Goal: Contribute content: Add original content to the website for others to see

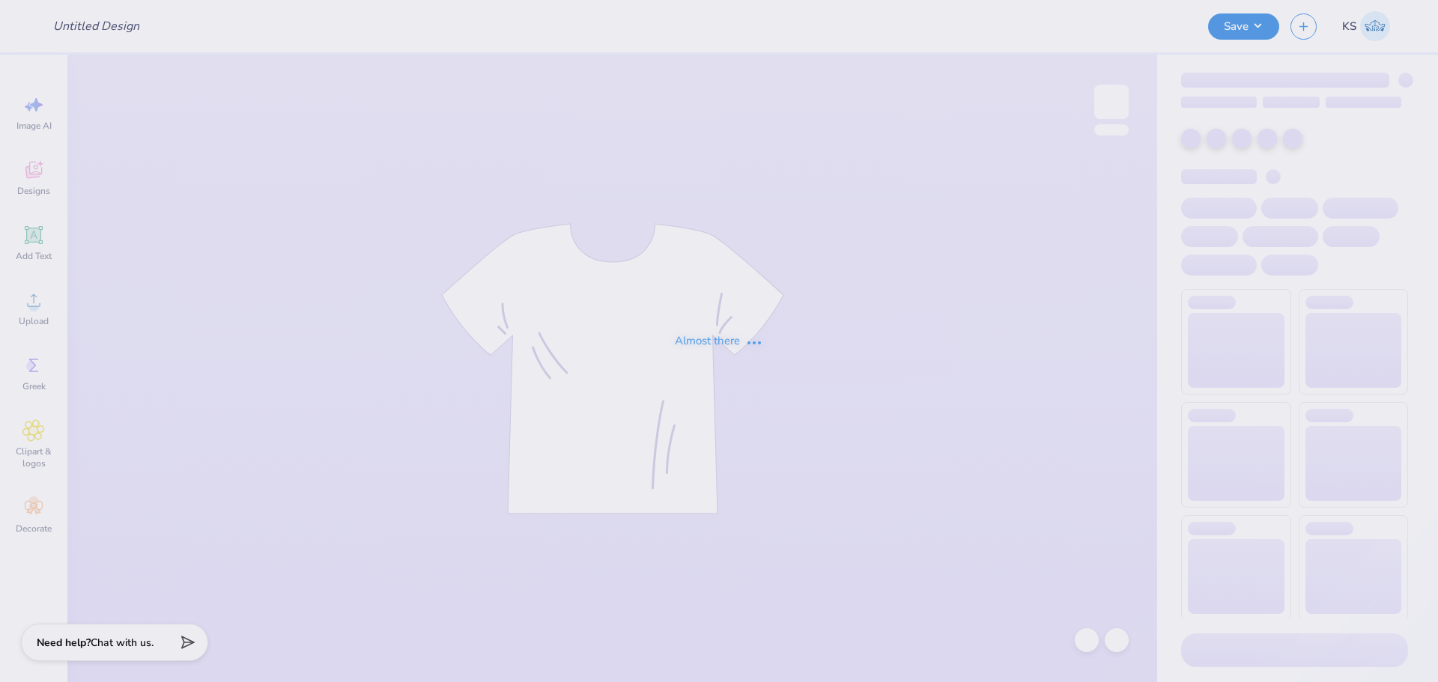
type input "Hoodies Kappa Sigma"
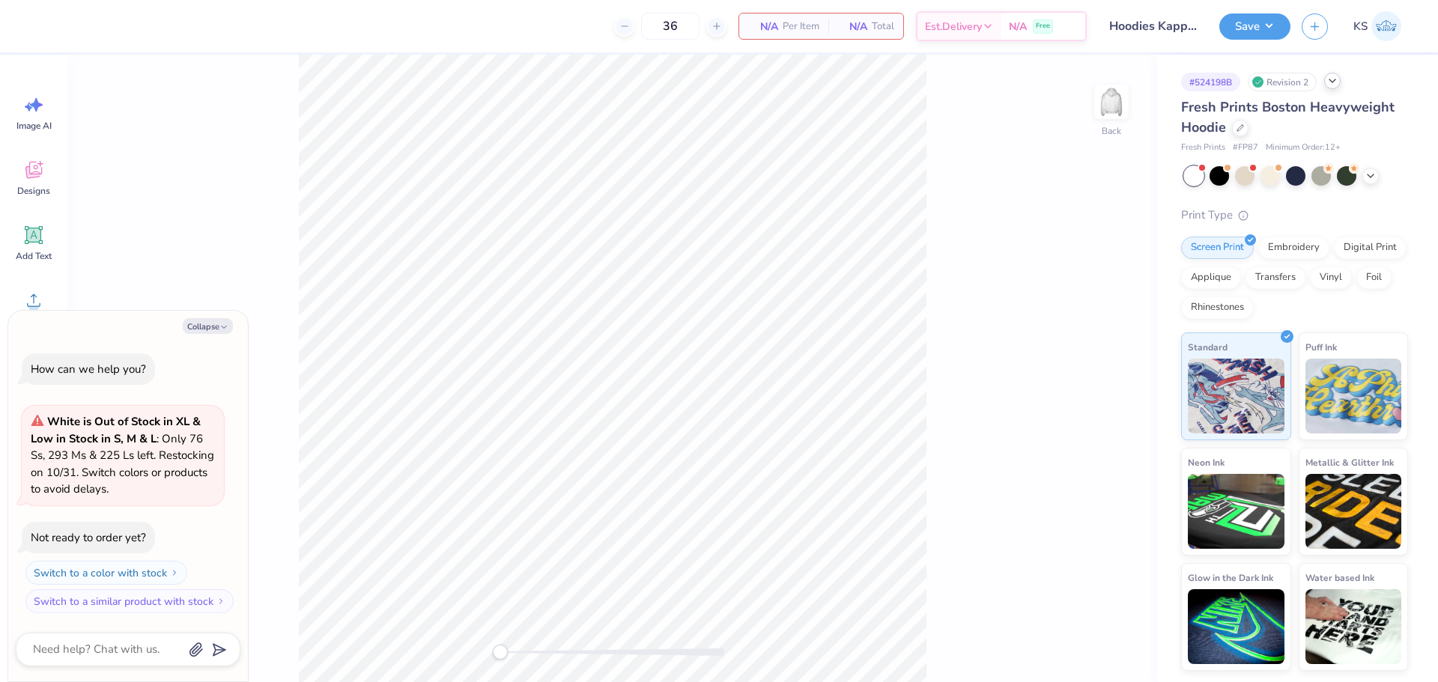
click at [1332, 80] on icon at bounding box center [1332, 81] width 12 height 12
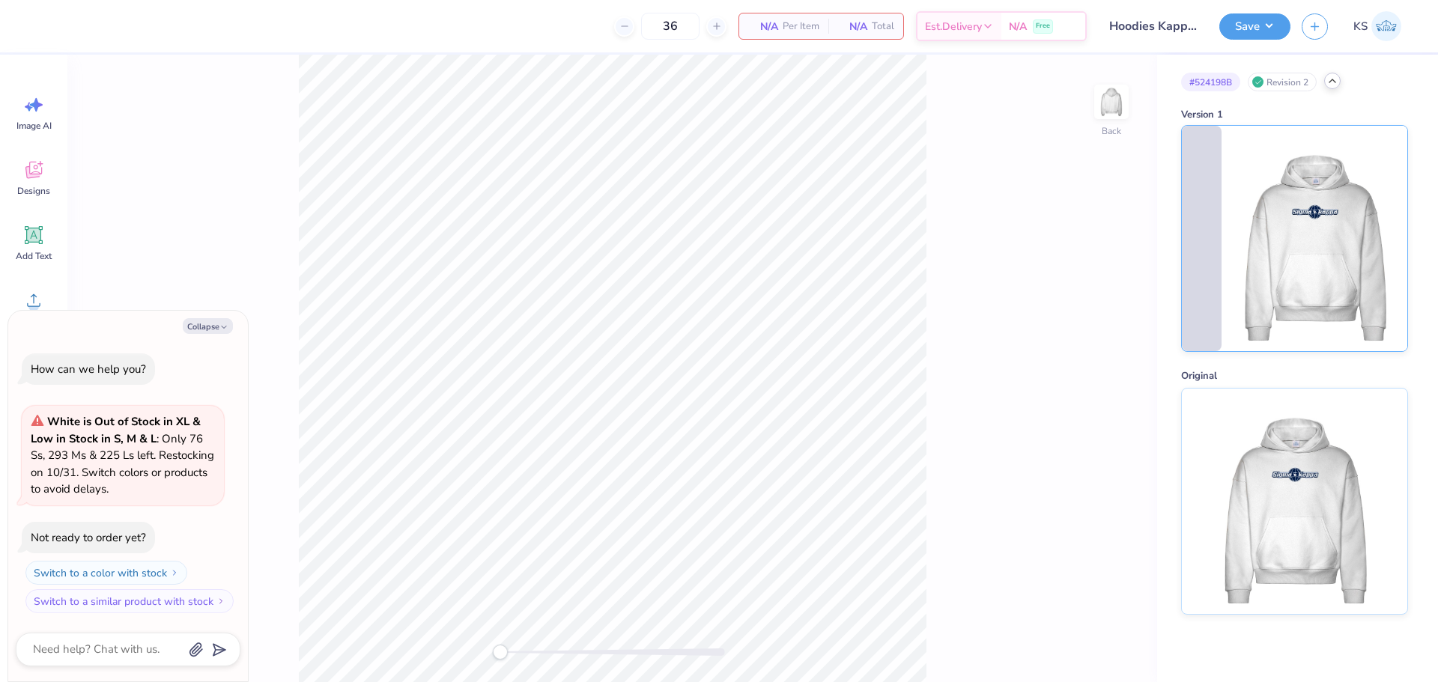
click at [1323, 186] on img at bounding box center [1315, 238] width 186 height 225
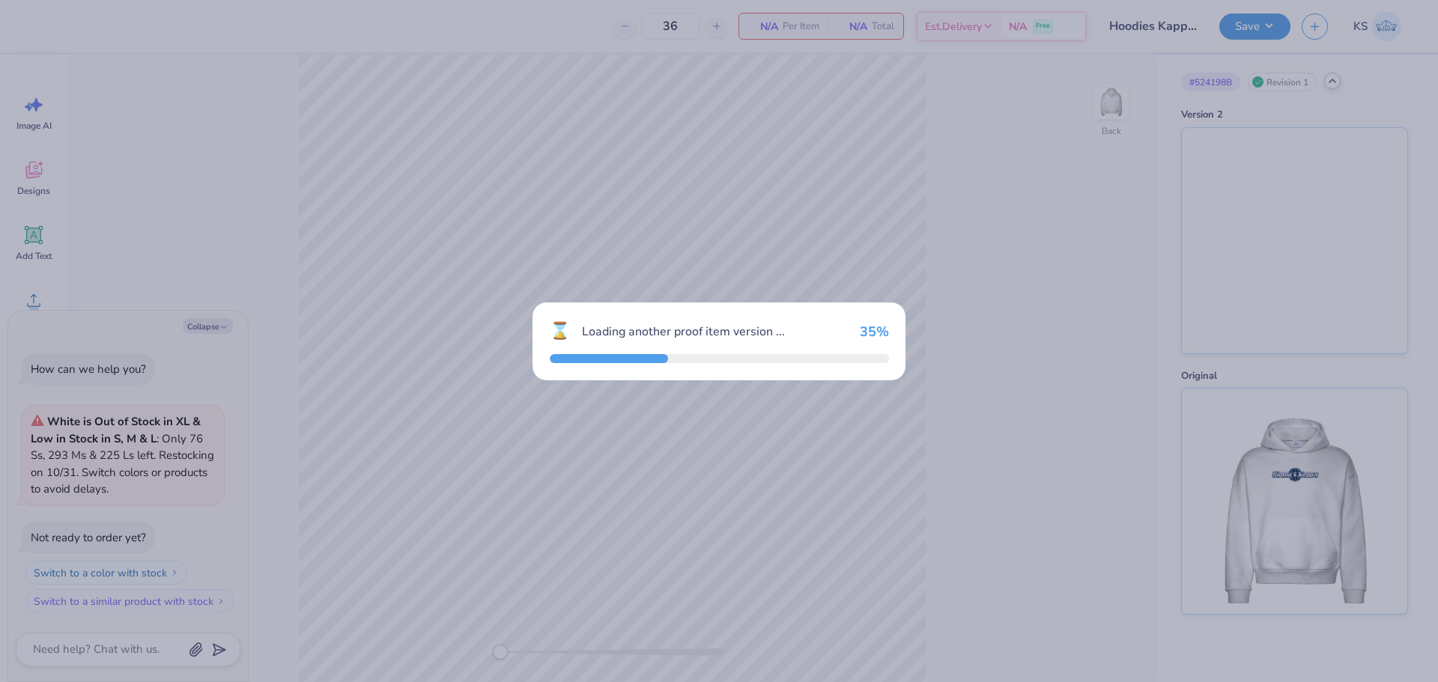
scroll to position [43, 0]
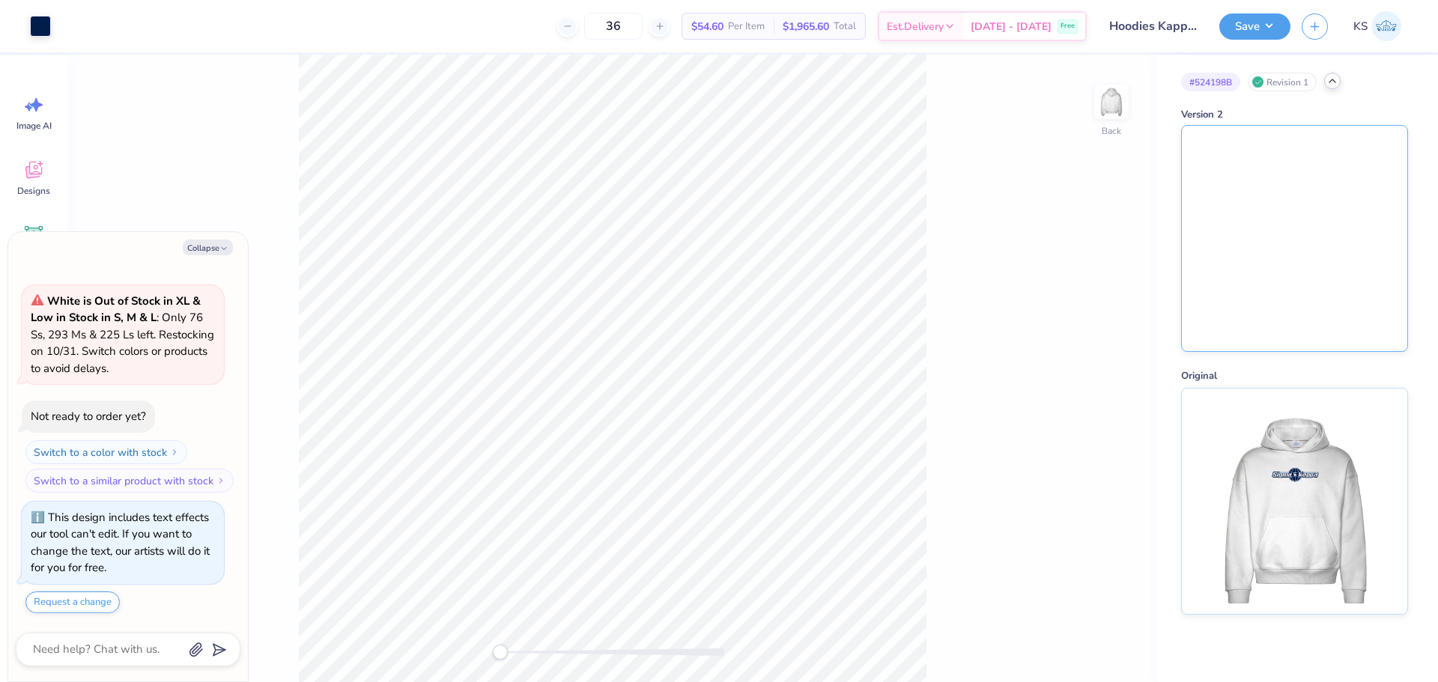
click at [1304, 168] on img at bounding box center [1294, 238] width 225 height 225
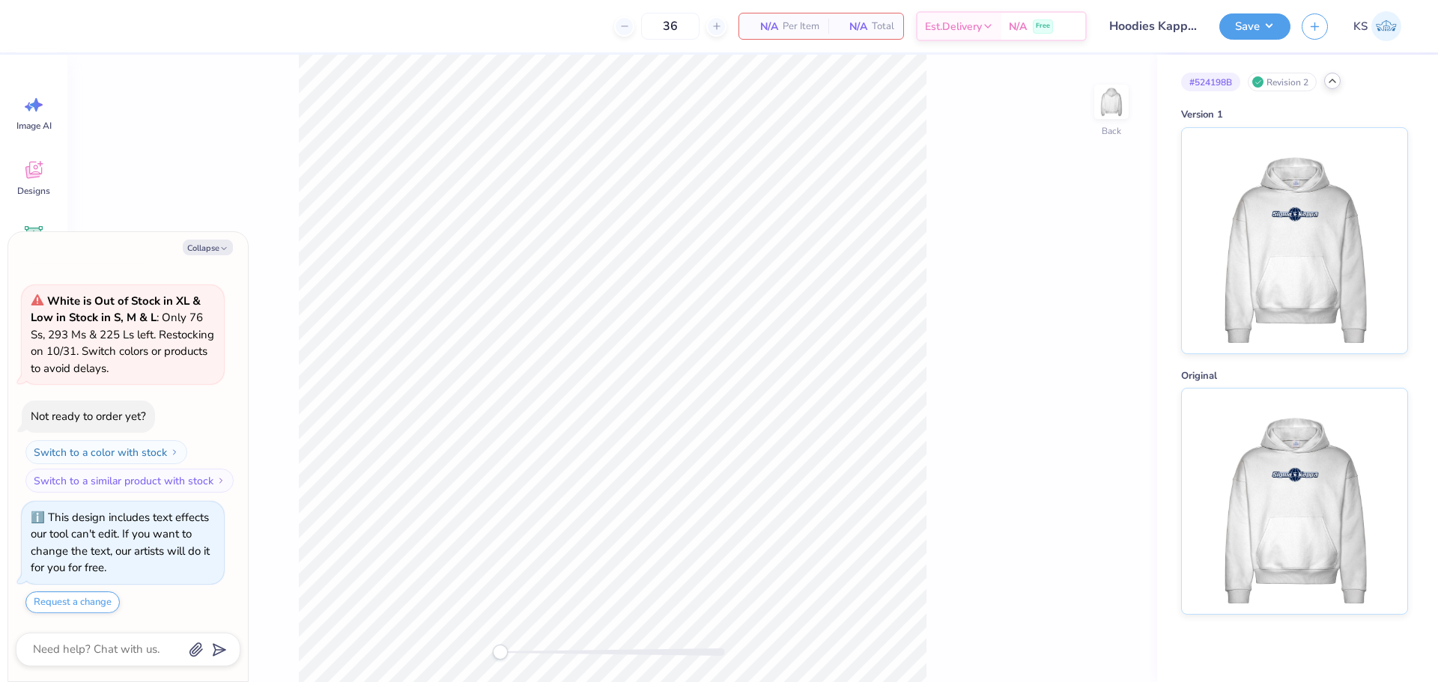
click at [1338, 82] on icon at bounding box center [1332, 81] width 12 height 12
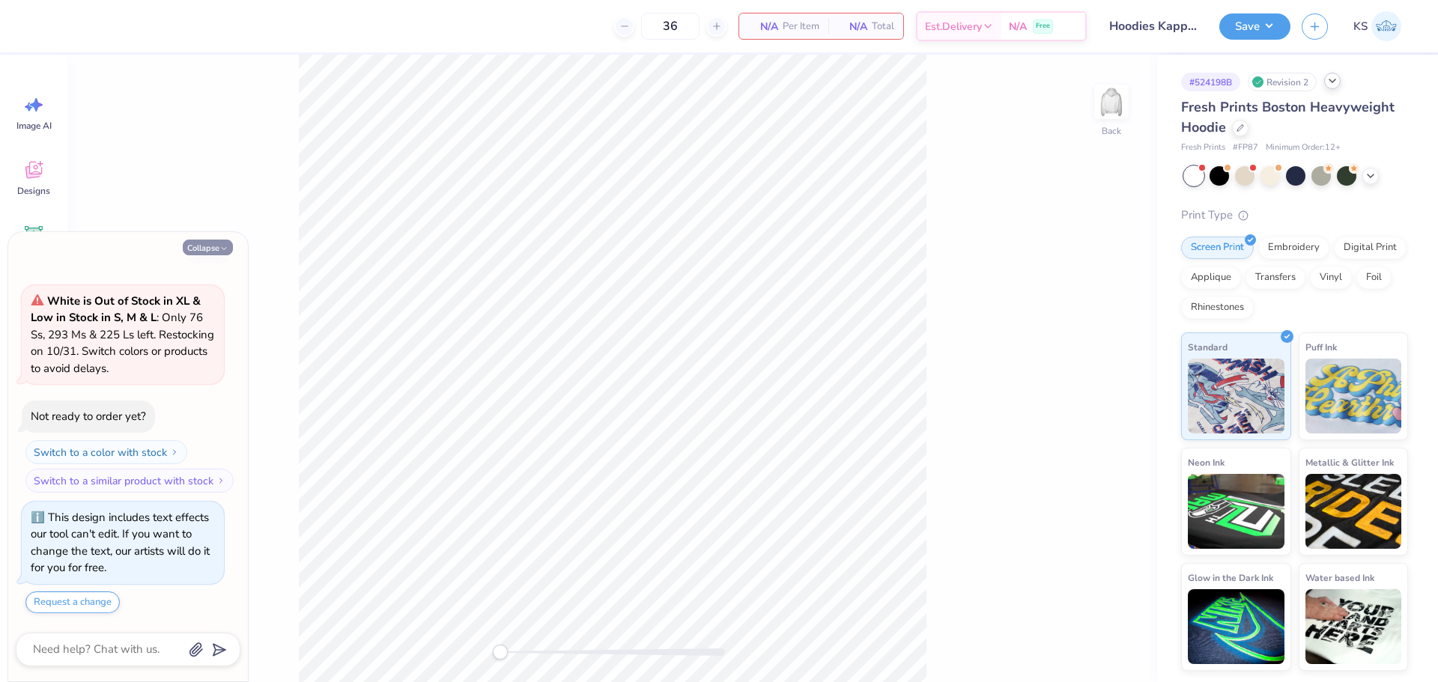
click at [190, 244] on button "Collapse" at bounding box center [208, 248] width 50 height 16
type textarea "x"
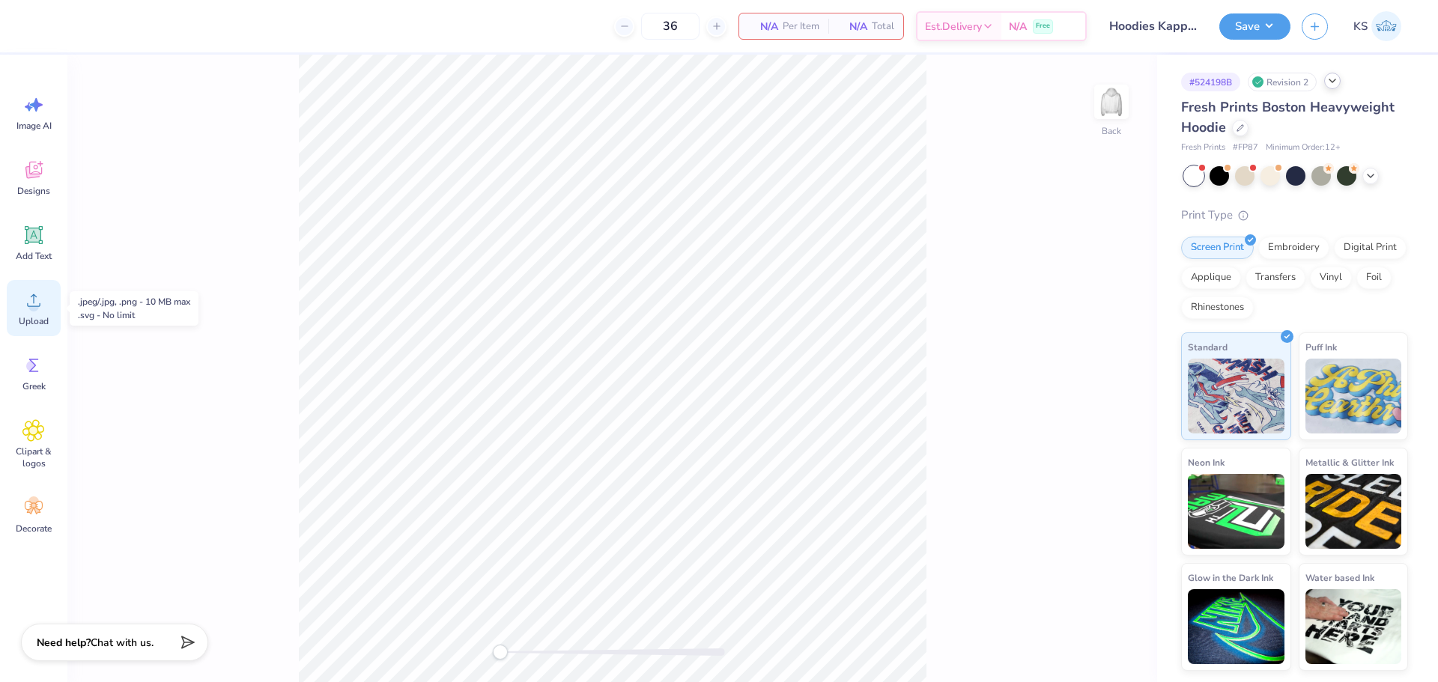
click at [28, 320] on span "Upload" at bounding box center [34, 321] width 30 height 12
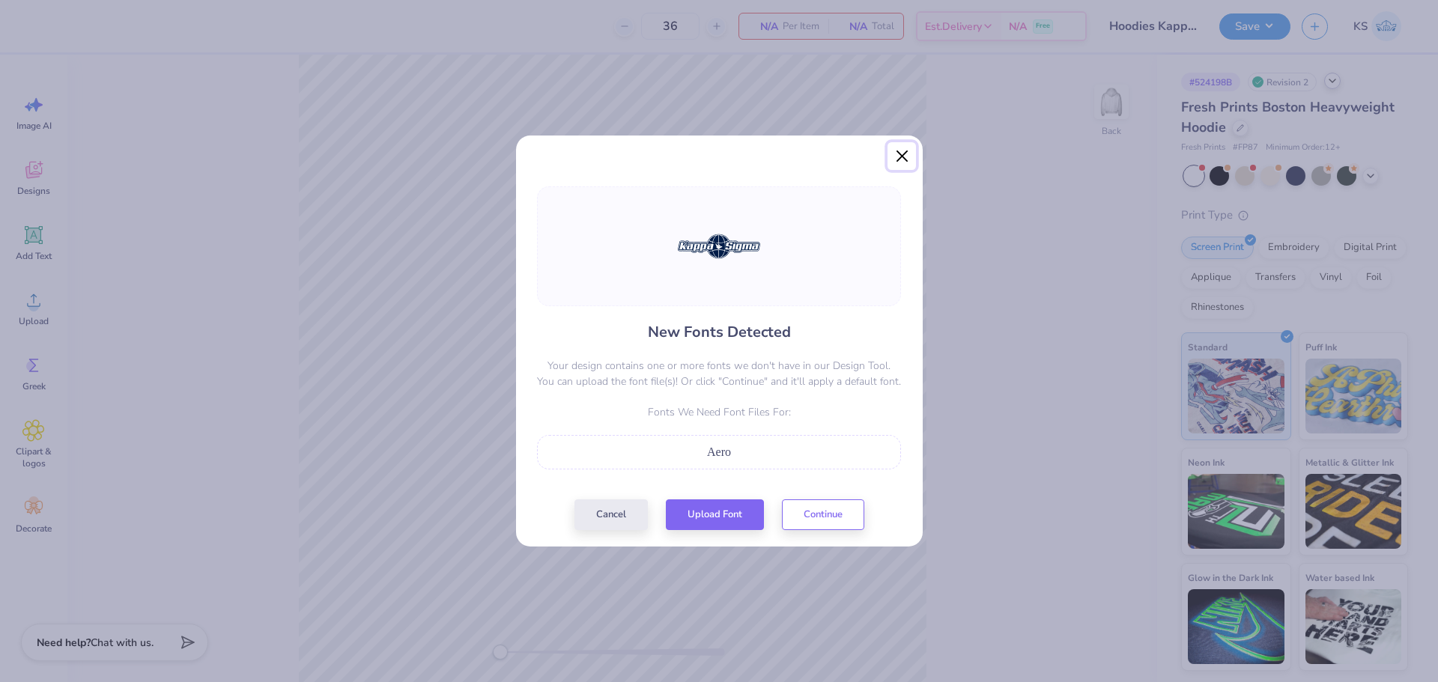
click at [909, 152] on button "Close" at bounding box center [901, 156] width 28 height 28
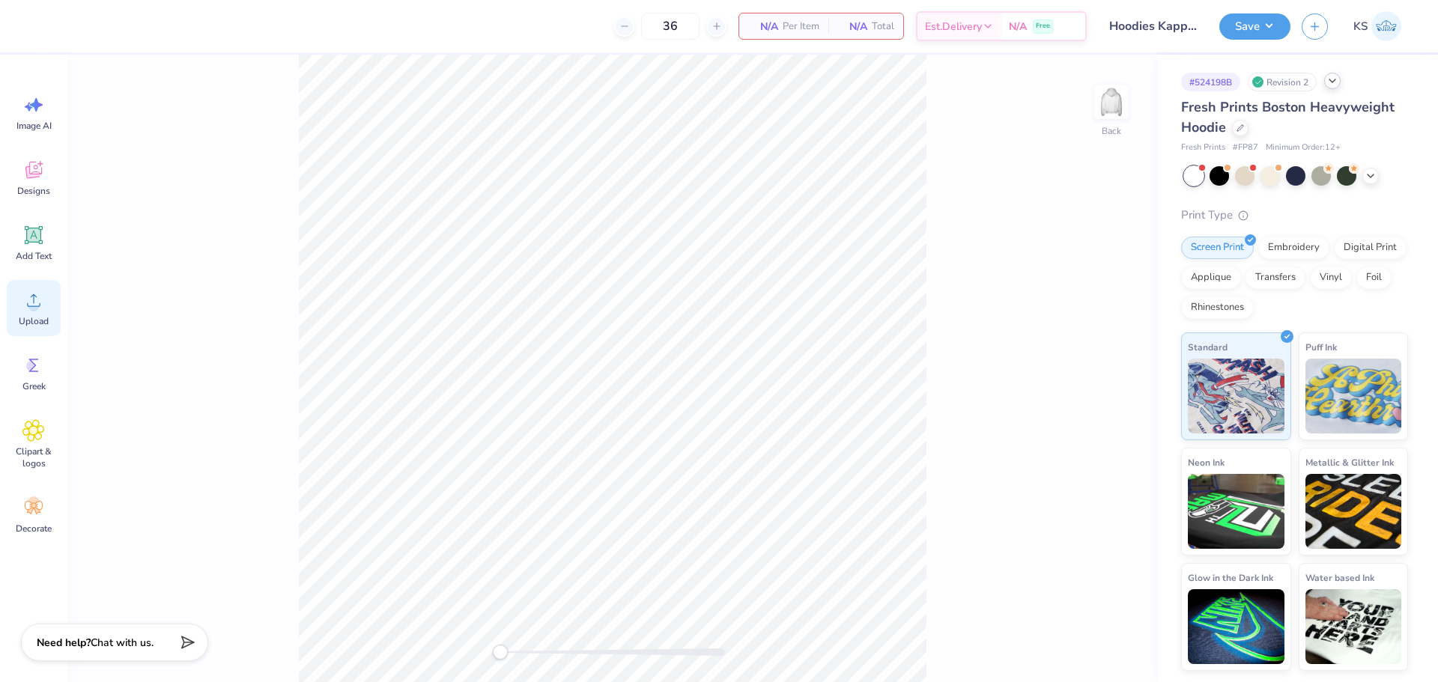
click at [33, 295] on icon at bounding box center [33, 300] width 13 height 13
click at [31, 325] on span "Upload" at bounding box center [34, 321] width 30 height 12
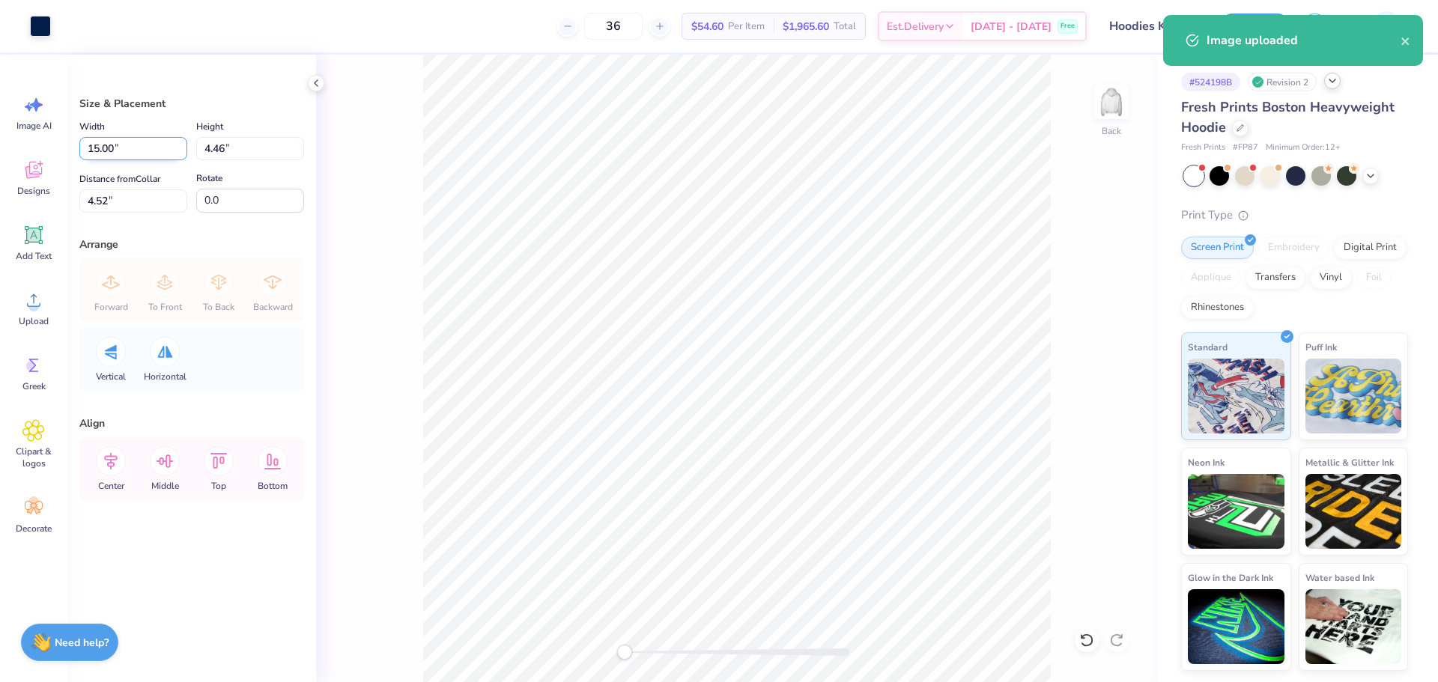
click at [158, 151] on input "15.00" at bounding box center [133, 148] width 108 height 23
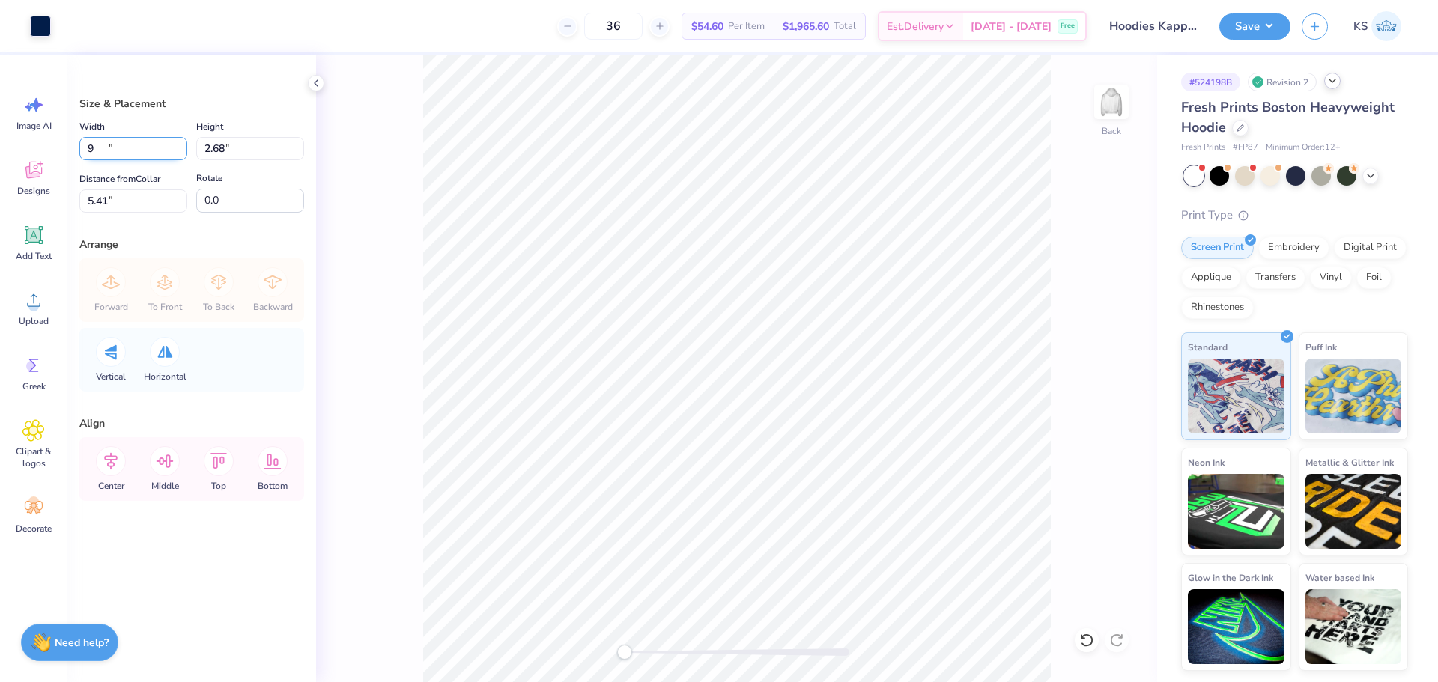
type input "9.00"
type input "2.68"
click at [157, 196] on input "5.41" at bounding box center [133, 200] width 108 height 23
type input "3"
click at [102, 468] on icon at bounding box center [111, 461] width 30 height 30
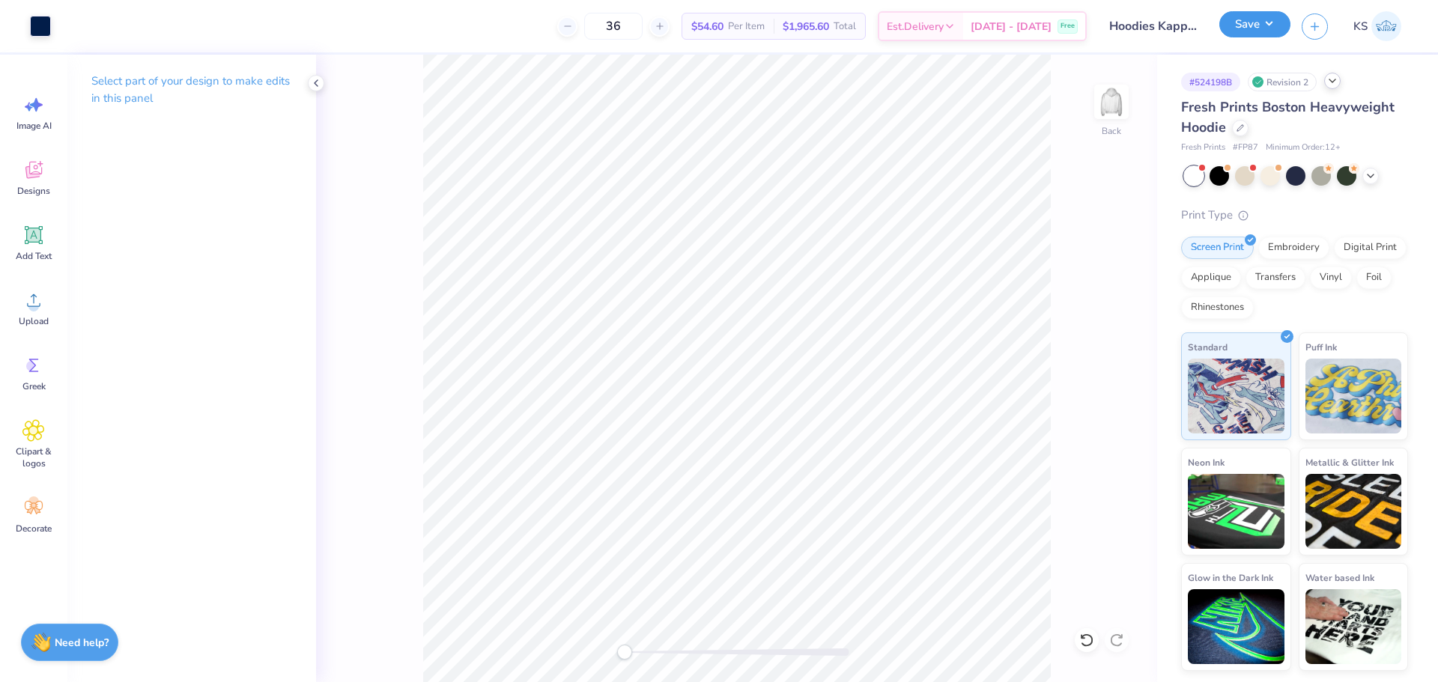
click at [1263, 30] on button "Save" at bounding box center [1254, 24] width 71 height 26
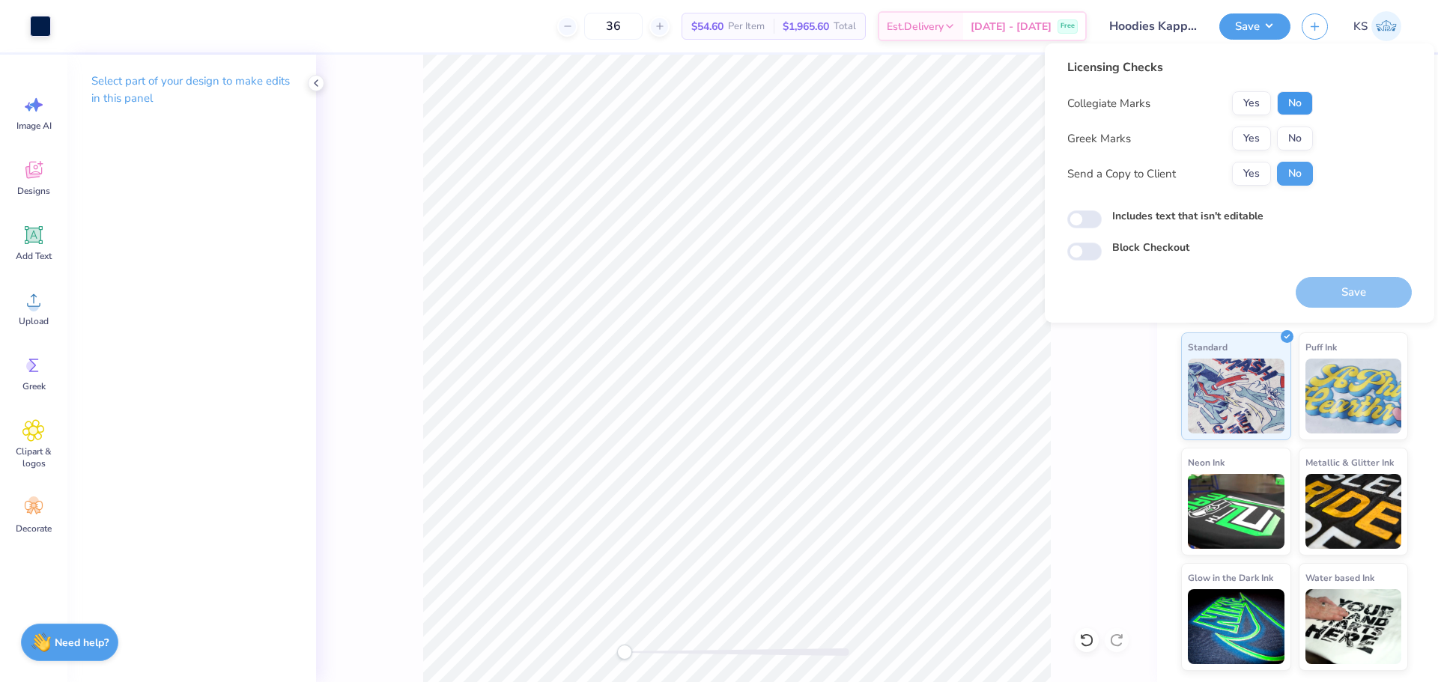
click at [1287, 97] on button "No" at bounding box center [1295, 103] width 36 height 24
click at [1263, 139] on button "Yes" at bounding box center [1251, 139] width 39 height 24
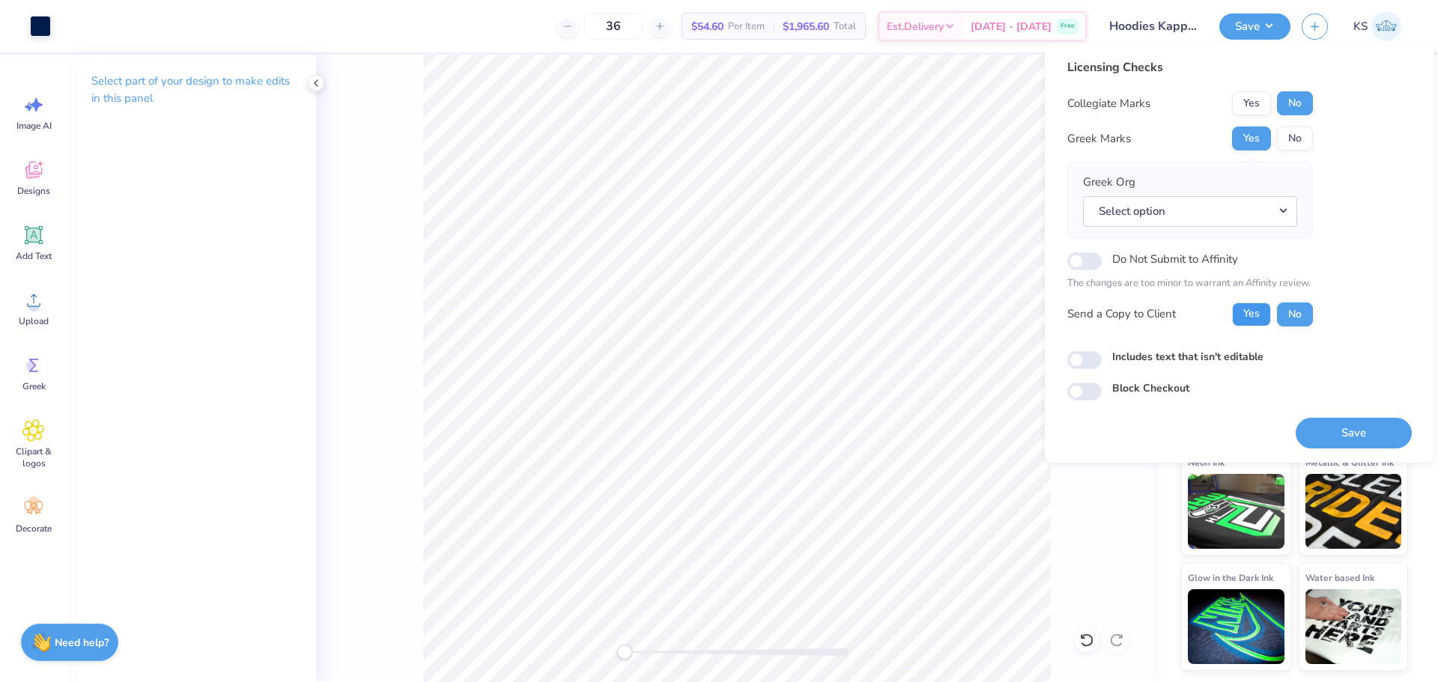
click at [1245, 325] on button "Yes" at bounding box center [1251, 315] width 39 height 24
click at [1229, 221] on button "Select option" at bounding box center [1190, 211] width 214 height 31
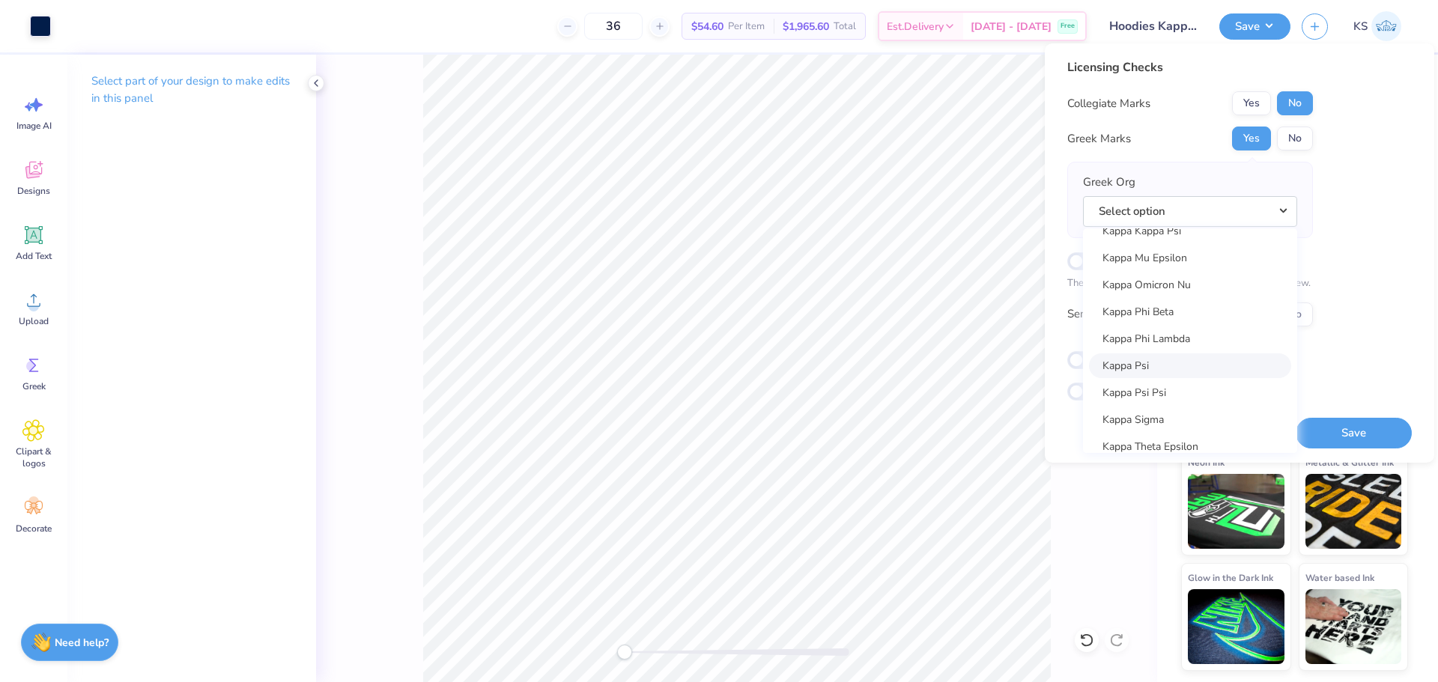
scroll to position [5726, 0]
click at [1214, 347] on link "Kappa Sigma" at bounding box center [1190, 345] width 202 height 25
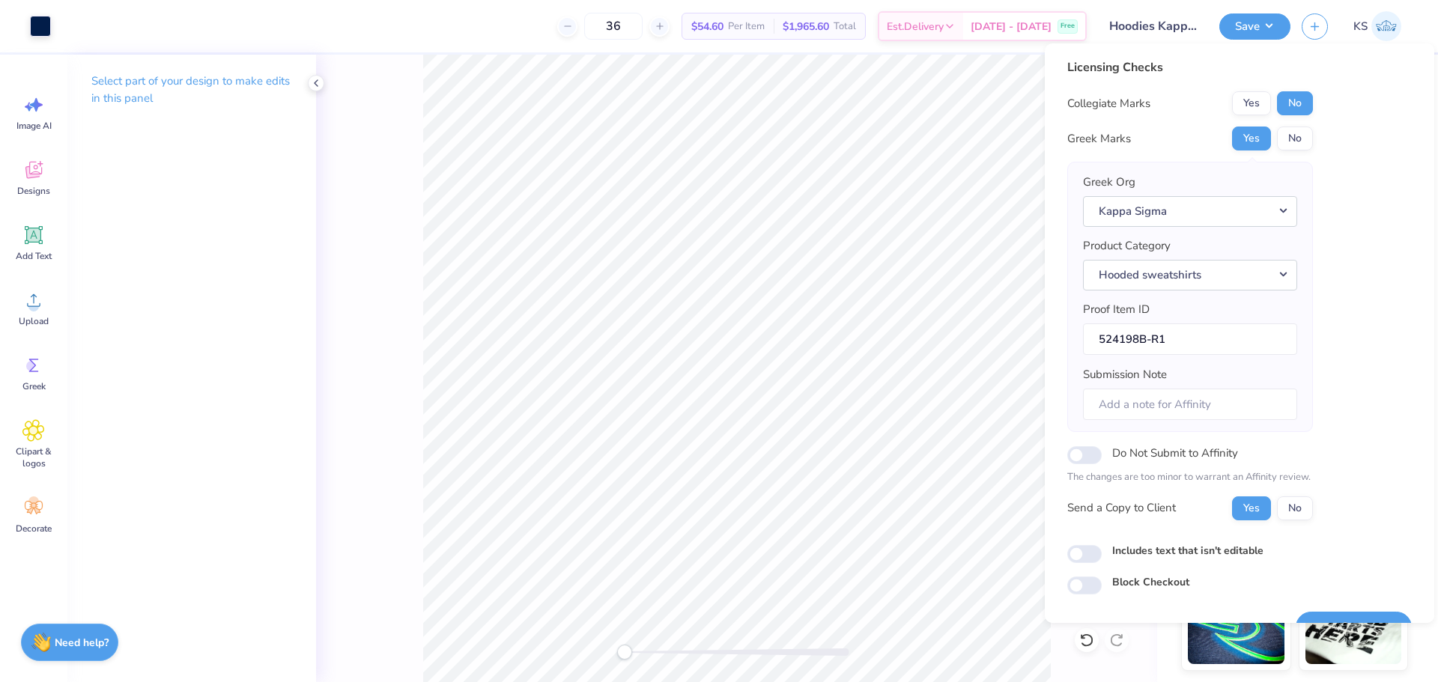
scroll to position [34, 0]
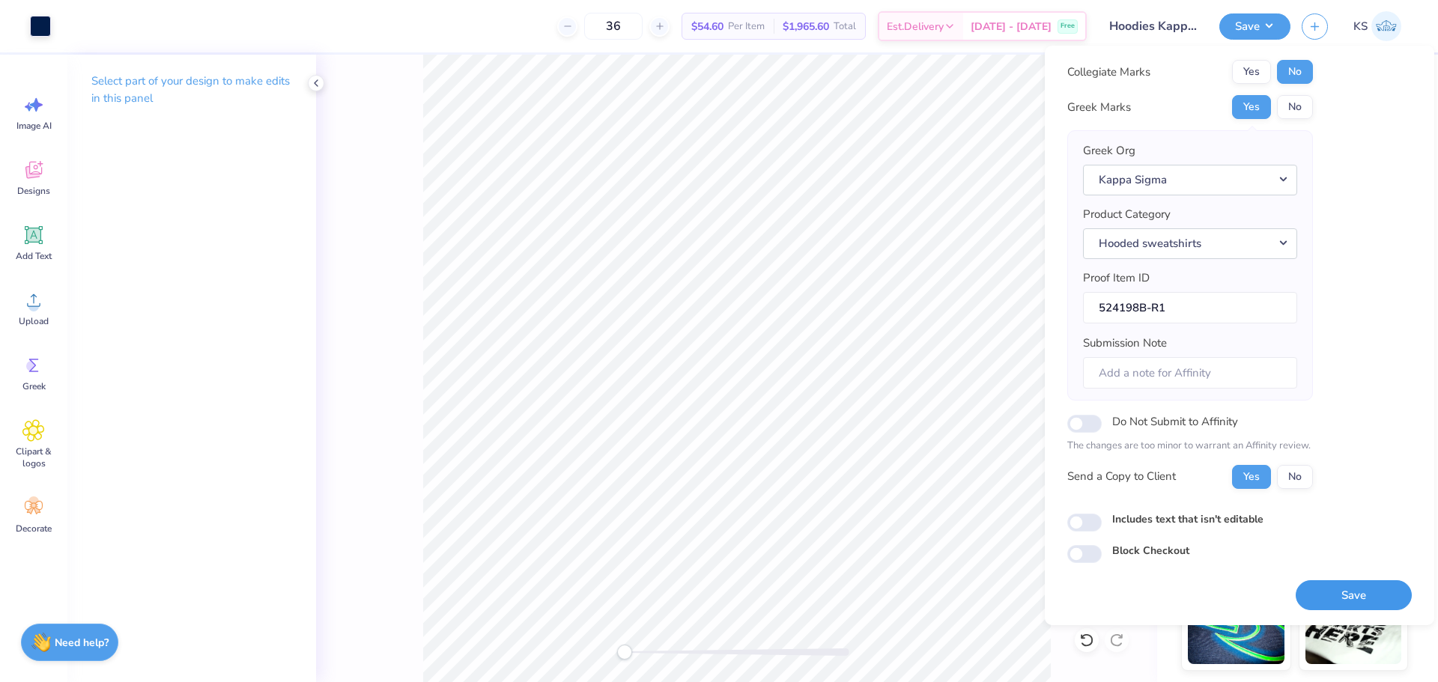
click at [1332, 599] on button "Save" at bounding box center [1354, 595] width 116 height 31
